Goal: Transaction & Acquisition: Purchase product/service

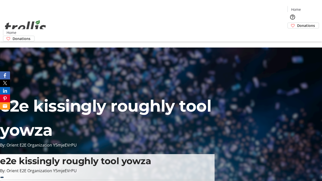
click at [297, 23] on span "Donations" at bounding box center [306, 25] width 18 height 5
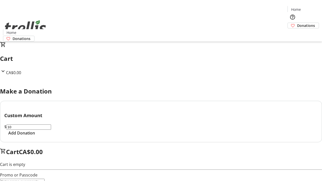
click at [35, 136] on span "Add Donation" at bounding box center [21, 133] width 27 height 6
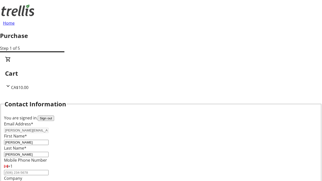
select select "BC"
select select "CA"
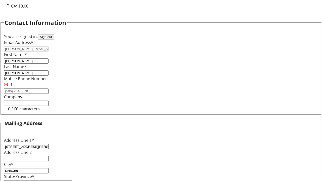
type input "V1Y 0C2"
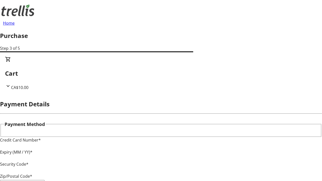
type input "V1Y 0C2"
